Goal: Task Accomplishment & Management: Complete application form

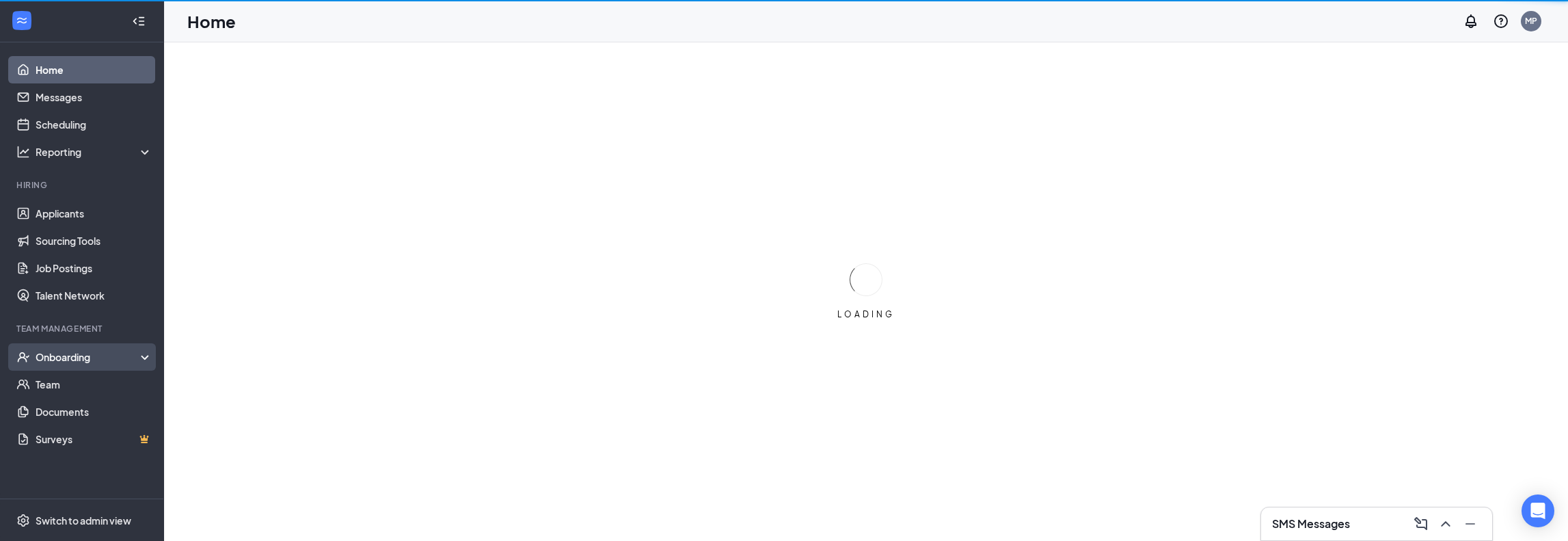
click at [68, 356] on div "Onboarding" at bounding box center [88, 357] width 105 height 14
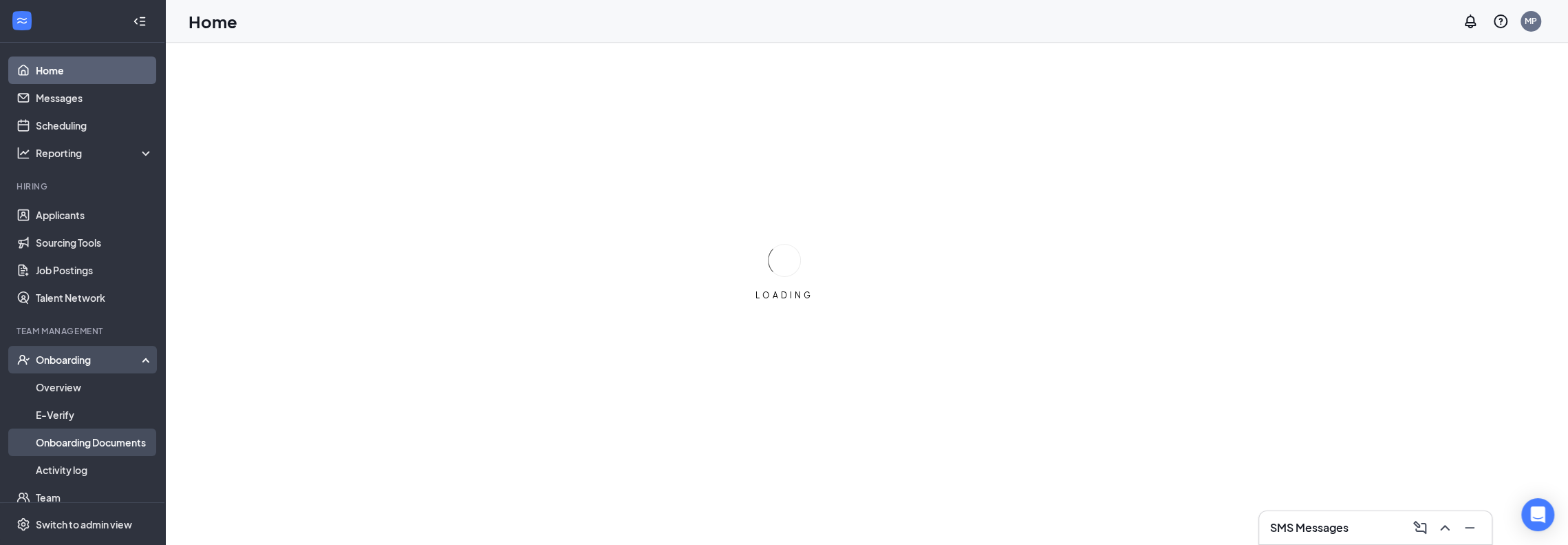
click at [71, 442] on link "Onboarding Documents" at bounding box center [95, 442] width 118 height 28
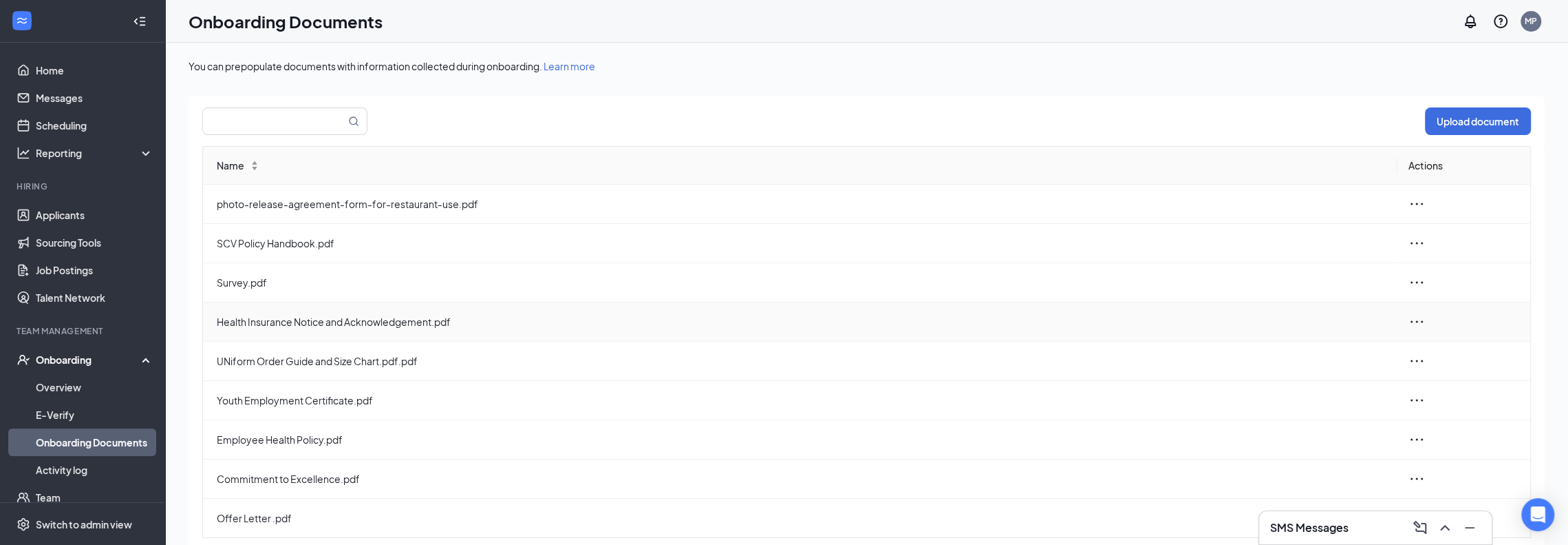
click at [397, 318] on span "Health Insurance Notice and Acknowledgement.pdf" at bounding box center [802, 322] width 1170 height 16
click at [1408, 323] on icon "ellipsis" at bounding box center [1416, 321] width 16 height 16
click at [1443, 348] on div "View and download" at bounding box center [1481, 351] width 149 height 16
click at [373, 360] on span "UNiform Order Guide and Size Chart.pdf.pdf" at bounding box center [802, 361] width 1170 height 16
click at [1429, 108] on button "Upload document" at bounding box center [1478, 122] width 106 height 28
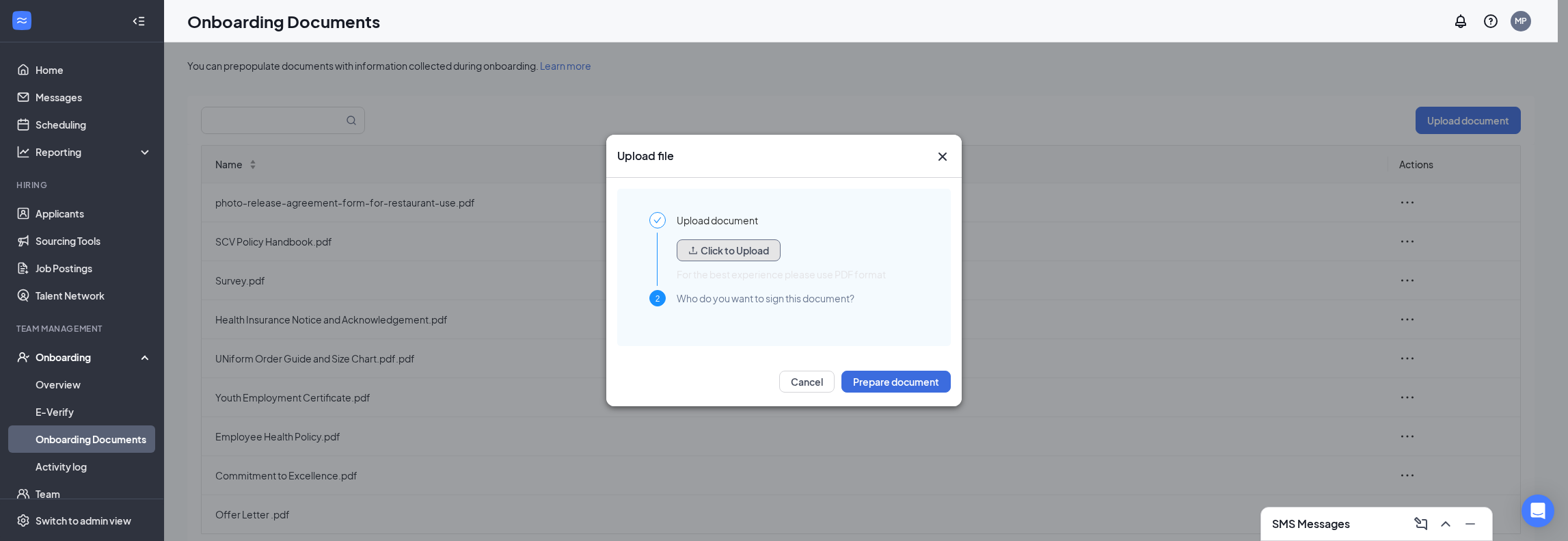
click at [733, 242] on button "Click to Upload" at bounding box center [728, 250] width 104 height 22
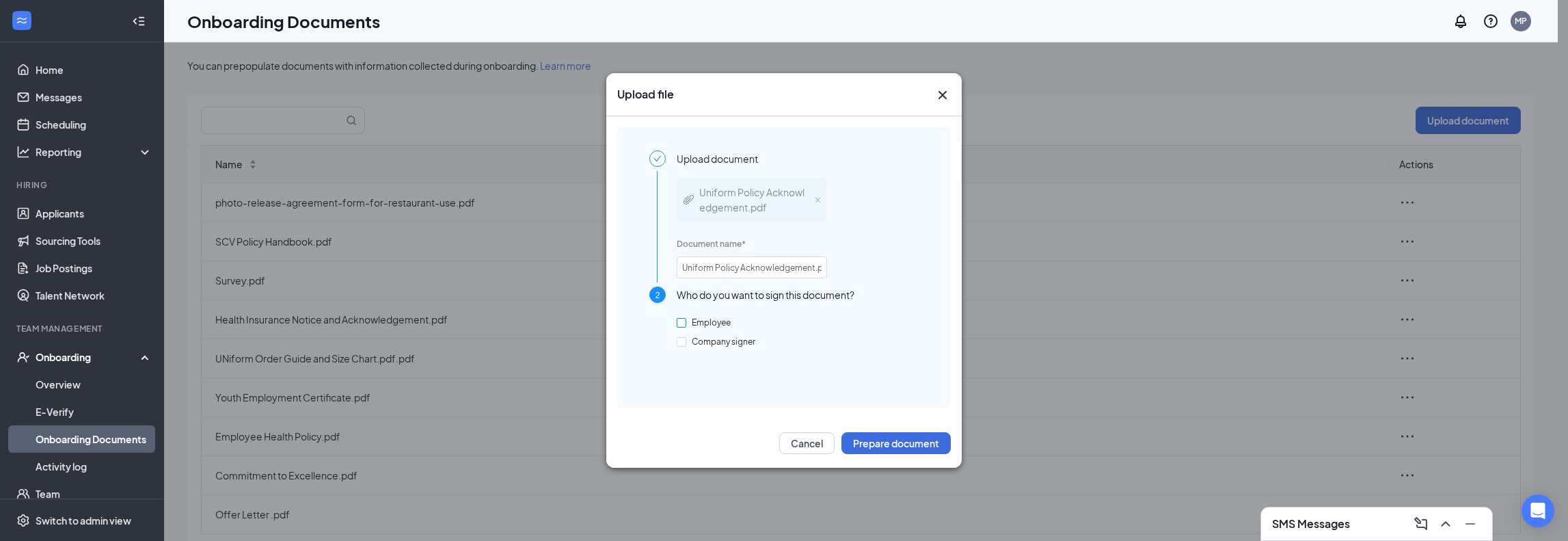
click at [701, 318] on span "Employee" at bounding box center [711, 322] width 50 height 10
click at [686, 318] on input "Employee" at bounding box center [681, 322] width 9 height 9
checkbox input "true"
click at [894, 438] on button "Prepare document" at bounding box center [896, 442] width 109 height 22
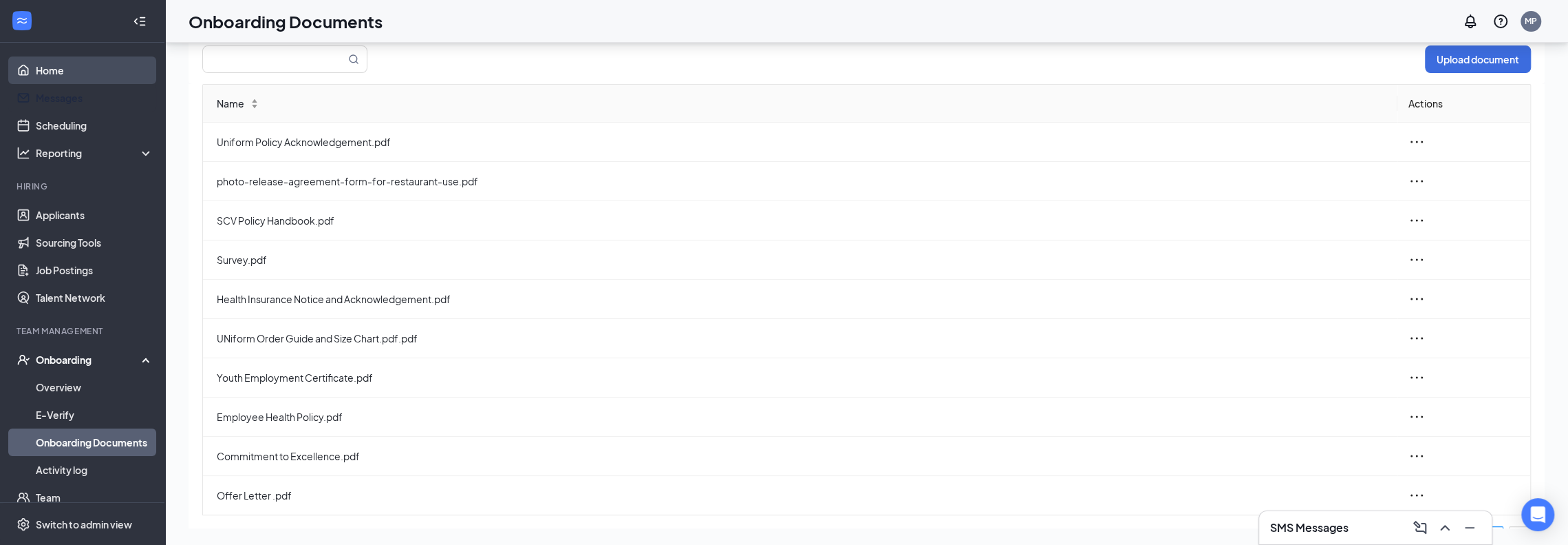
click at [67, 77] on link "Home" at bounding box center [95, 71] width 118 height 28
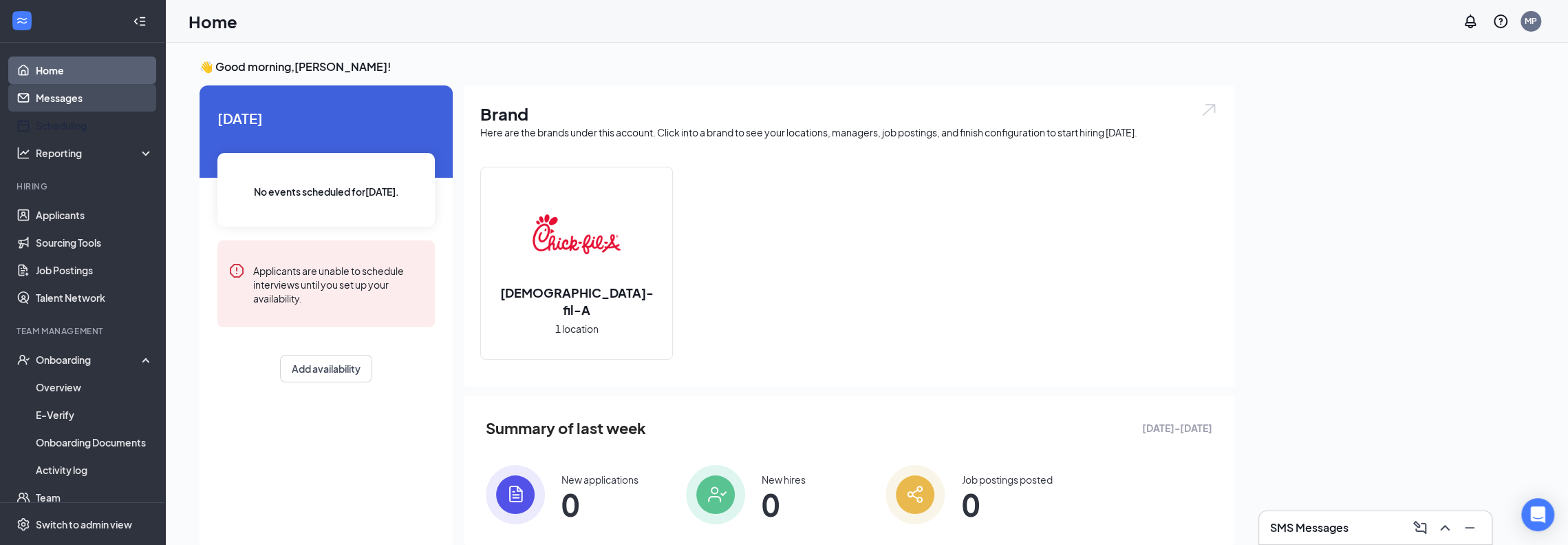
click at [64, 95] on link "Messages" at bounding box center [95, 98] width 118 height 28
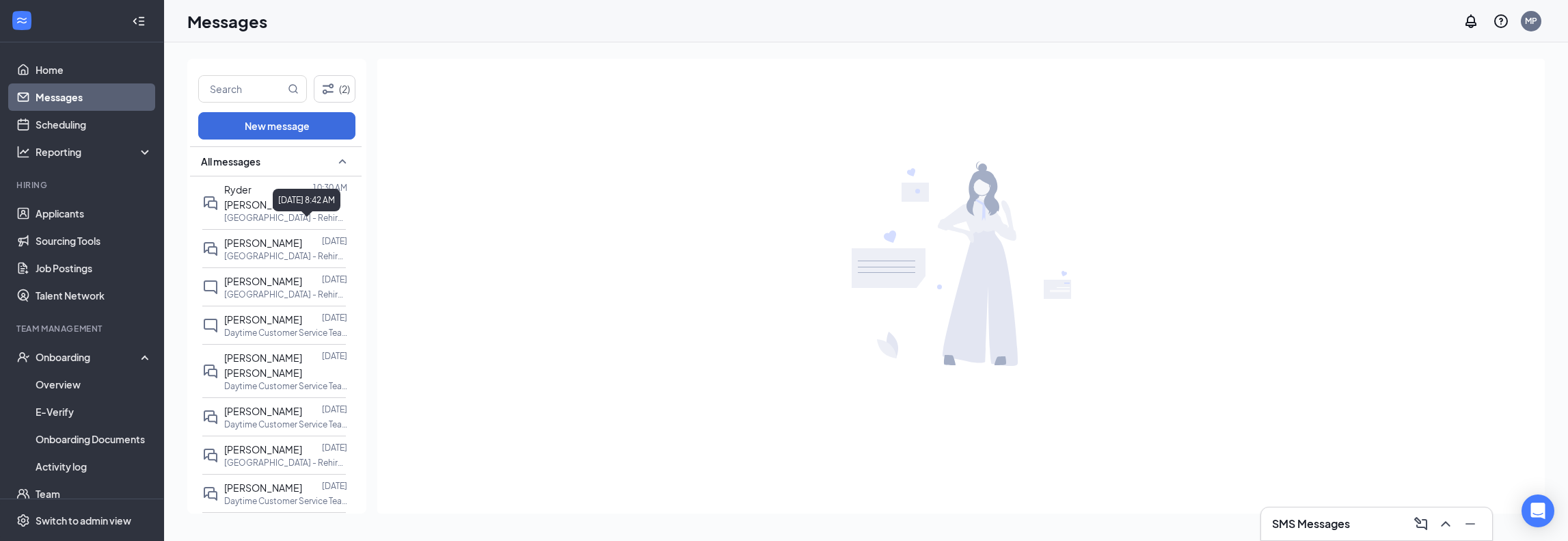
click at [292, 195] on div "[DATE] 8:42 AM" at bounding box center [306, 199] width 68 height 22
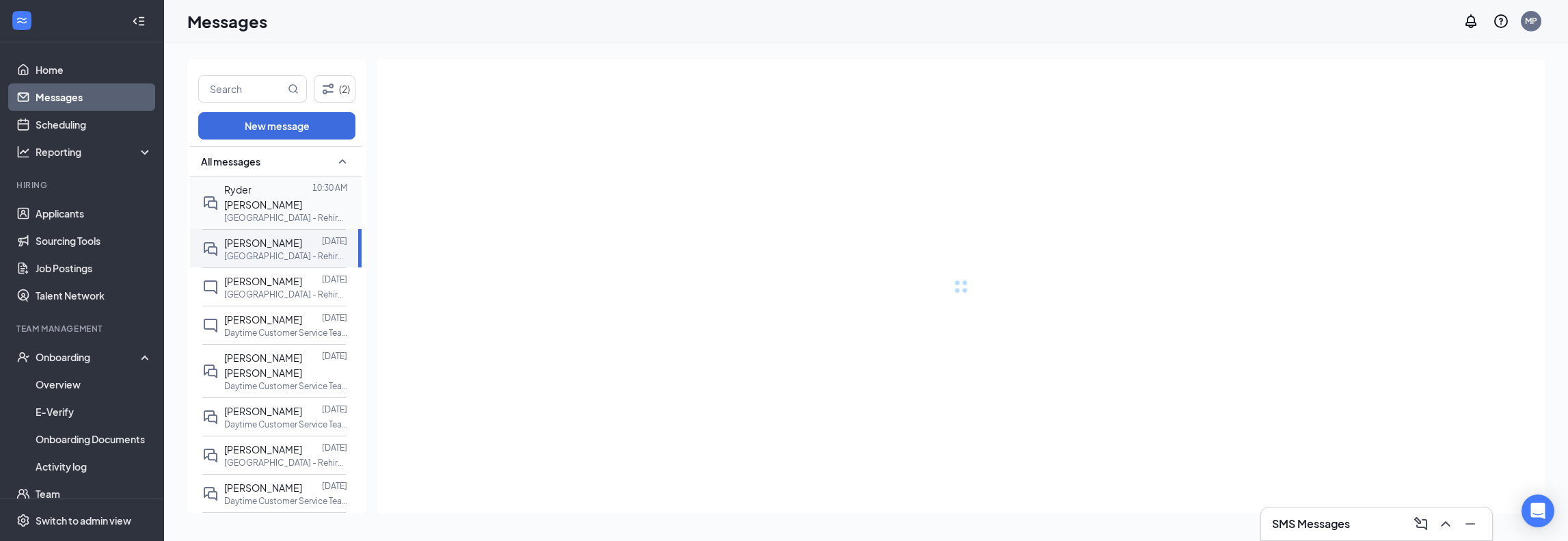
click at [248, 212] on p "[GEOGRAPHIC_DATA] - Rehire at [GEOGRAPHIC_DATA]" at bounding box center [285, 217] width 123 height 12
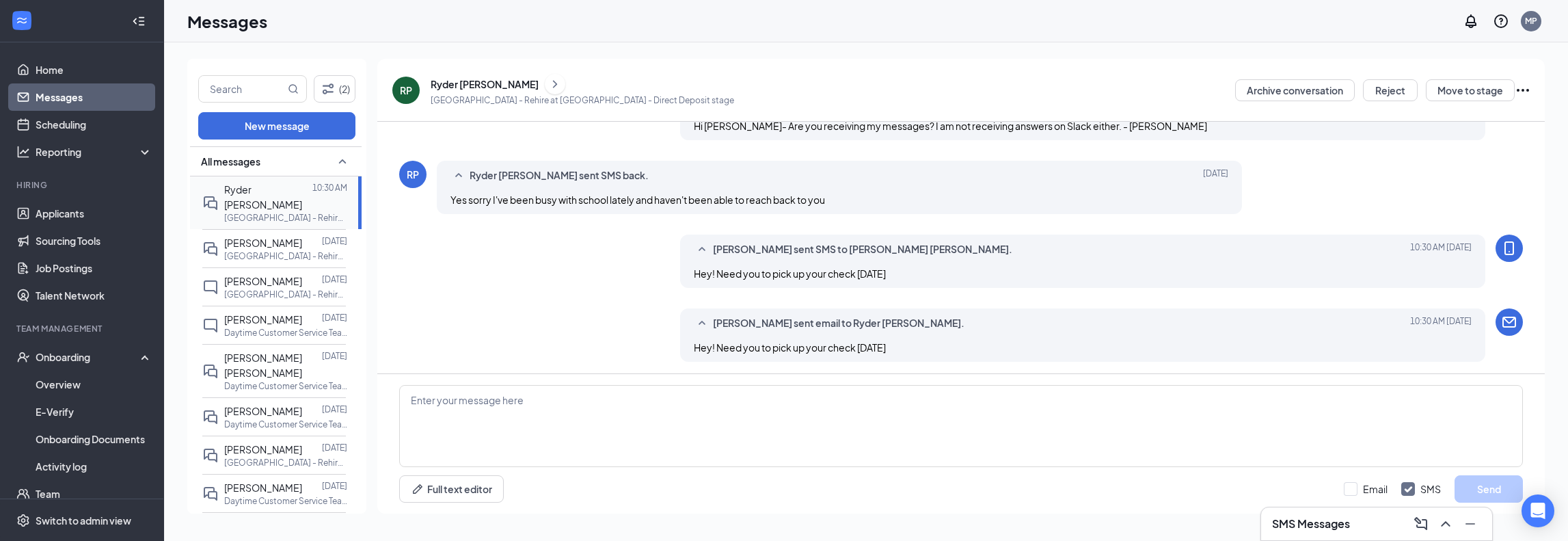
scroll to position [389, 0]
